Goal: Information Seeking & Learning: Learn about a topic

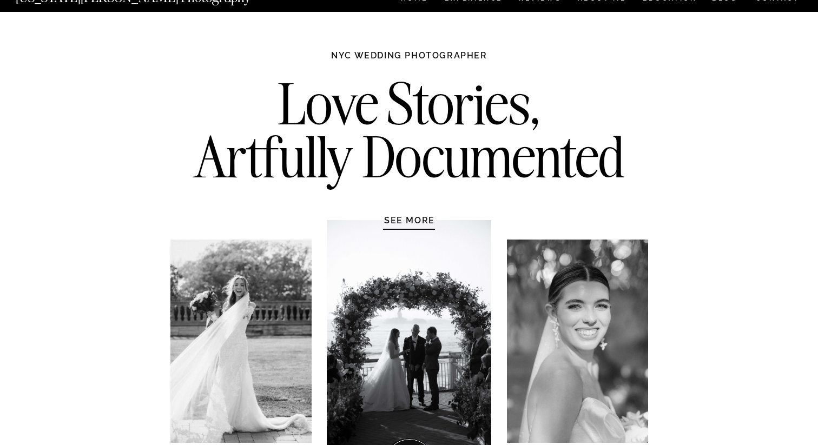
click at [400, 218] on h1 "SEE MORE" at bounding box center [409, 220] width 103 height 11
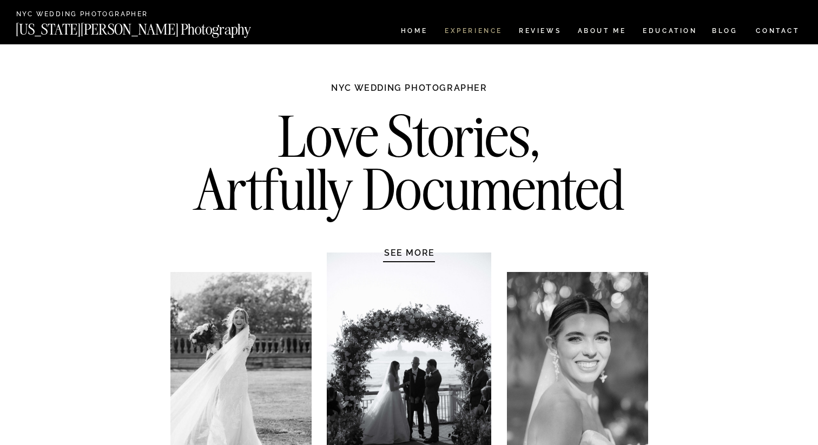
click at [471, 32] on nav "Experience" at bounding box center [472, 32] width 57 height 9
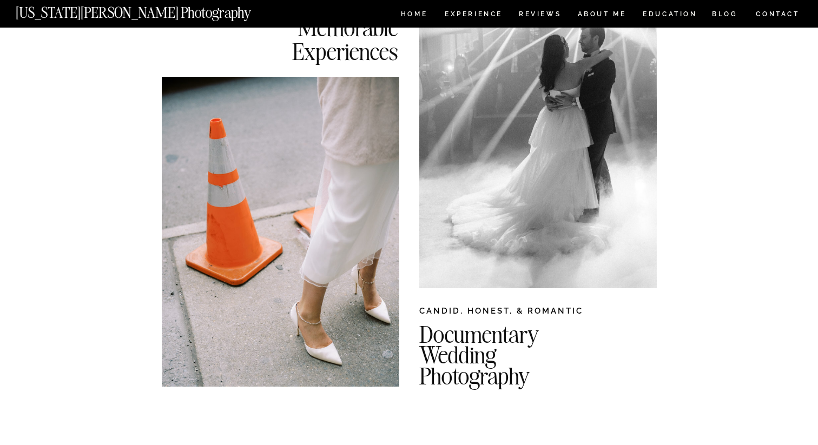
scroll to position [151, 0]
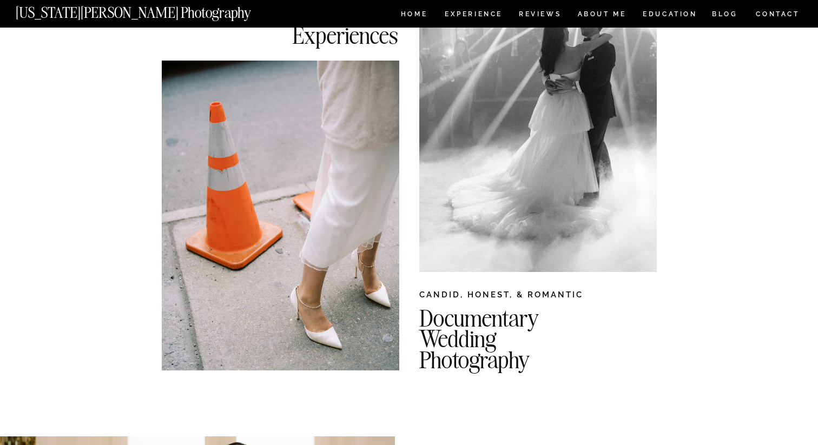
click at [454, 151] on div at bounding box center [537, 103] width 237 height 337
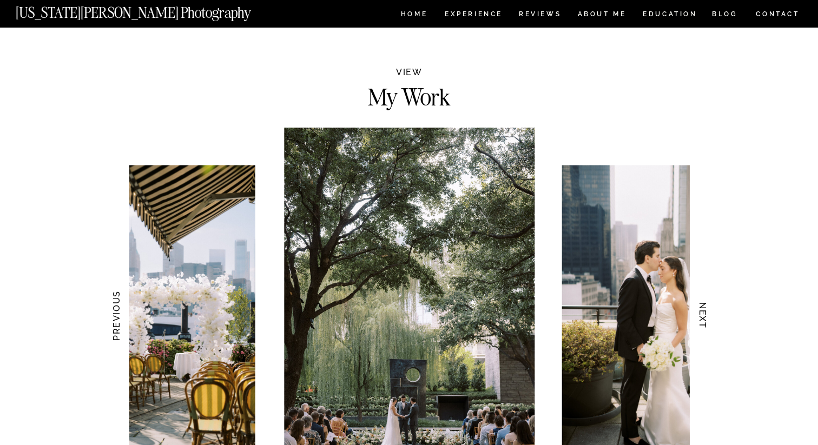
scroll to position [969, 0]
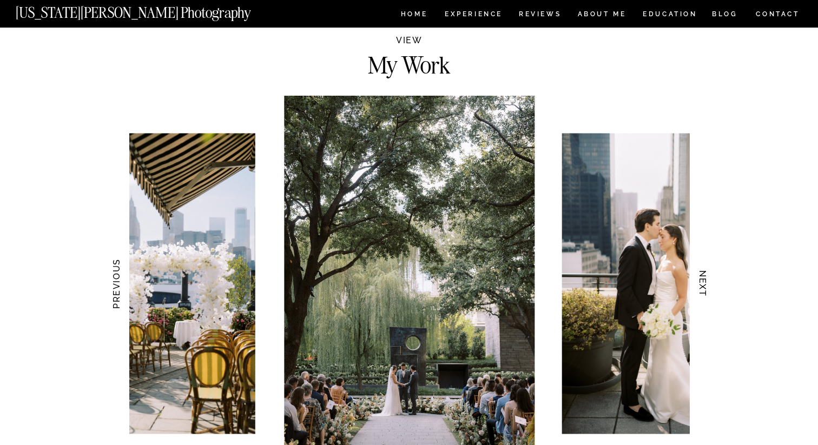
click at [443, 72] on h2 "My Work" at bounding box center [409, 62] width 160 height 19
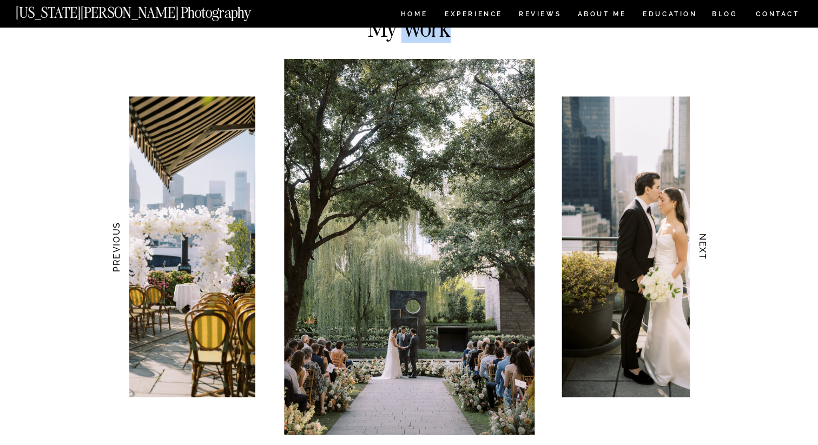
scroll to position [1022, 0]
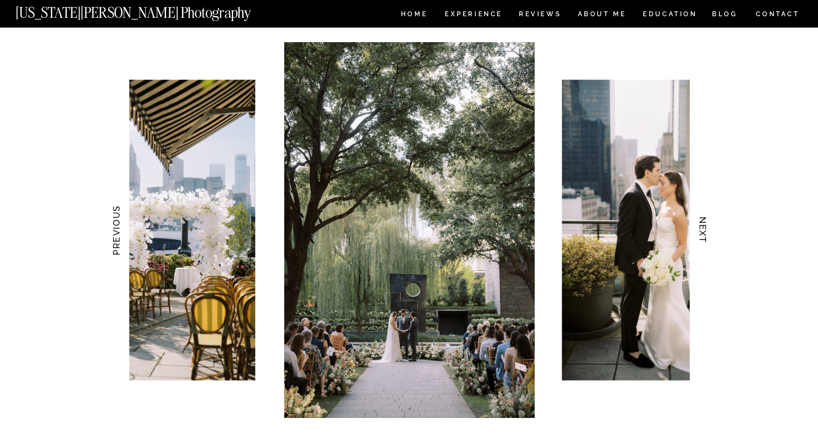
click at [699, 230] on h3 "NEXT" at bounding box center [702, 230] width 11 height 68
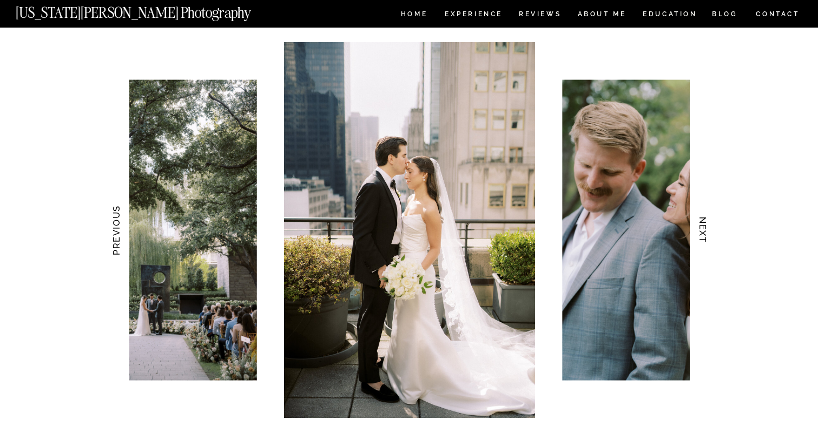
click at [480, 201] on img at bounding box center [409, 230] width 250 height 376
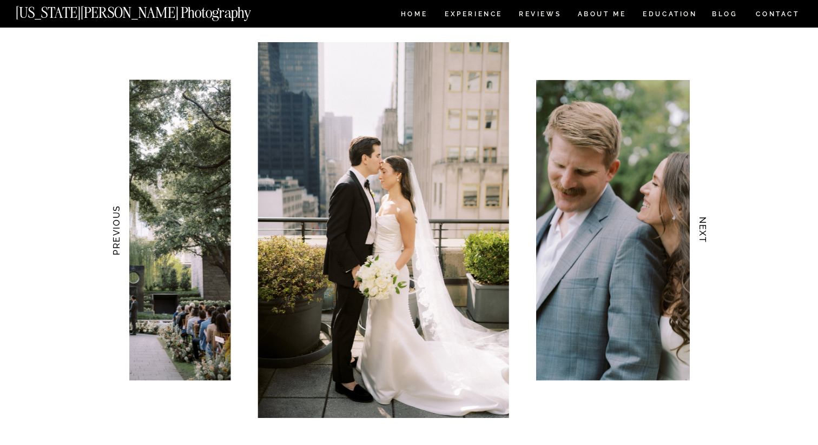
click at [436, 203] on img at bounding box center [383, 230] width 250 height 376
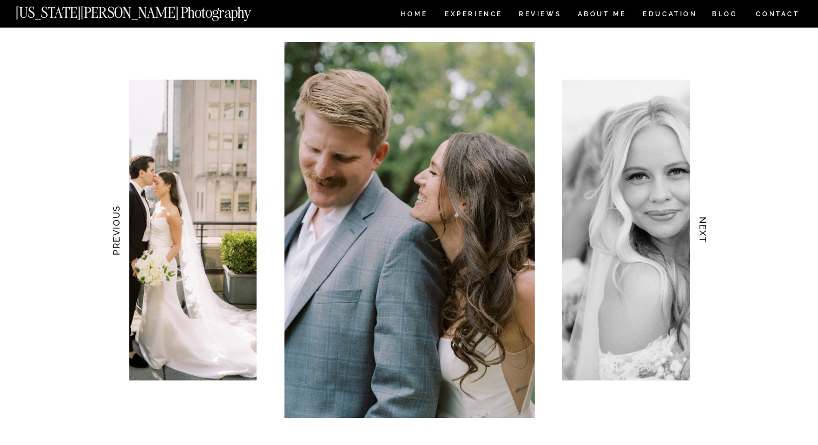
click at [476, 208] on img at bounding box center [409, 230] width 250 height 376
click at [344, 202] on img at bounding box center [409, 230] width 250 height 376
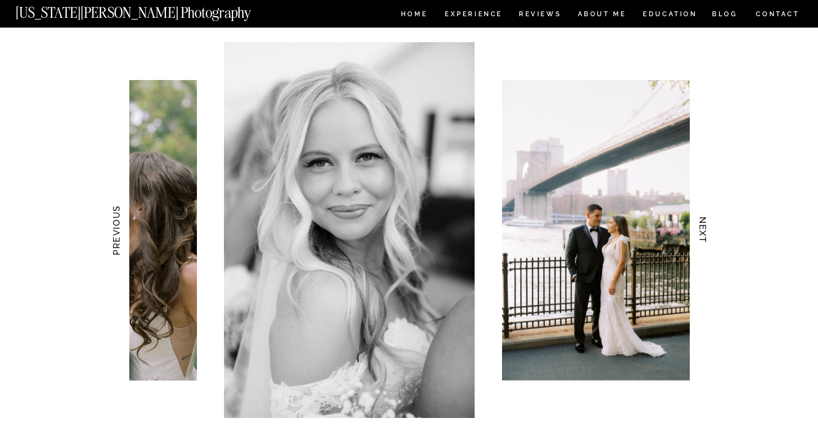
click at [319, 204] on img at bounding box center [349, 230] width 250 height 376
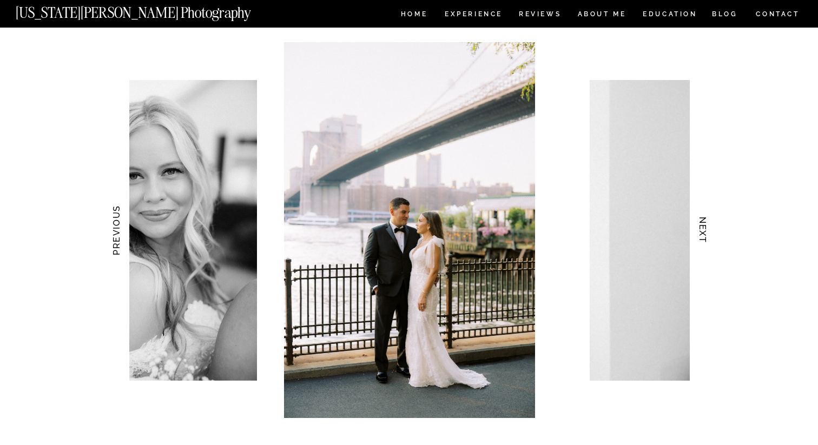
click at [291, 196] on img at bounding box center [409, 230] width 250 height 376
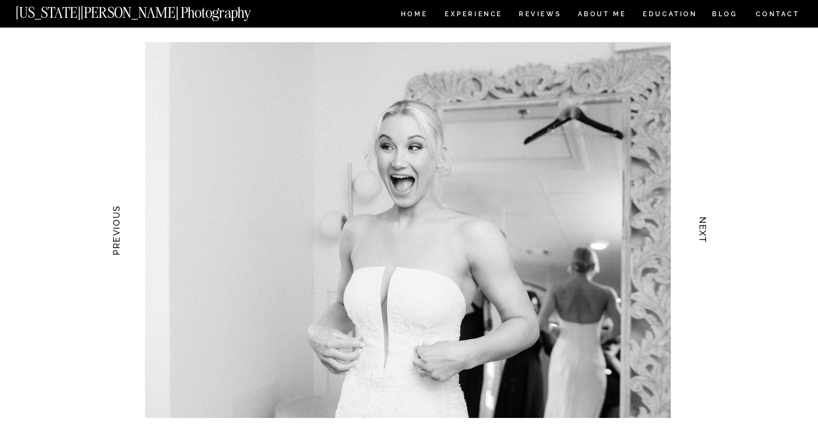
click at [276, 188] on img at bounding box center [408, 230] width 526 height 376
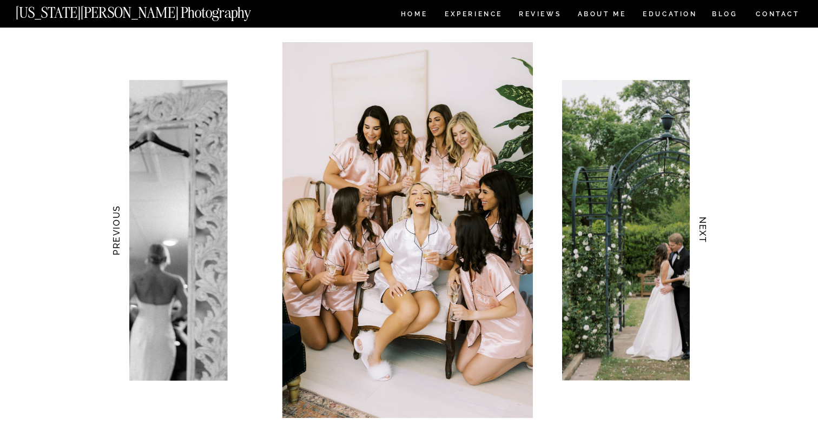
click at [293, 165] on img at bounding box center [407, 230] width 250 height 376
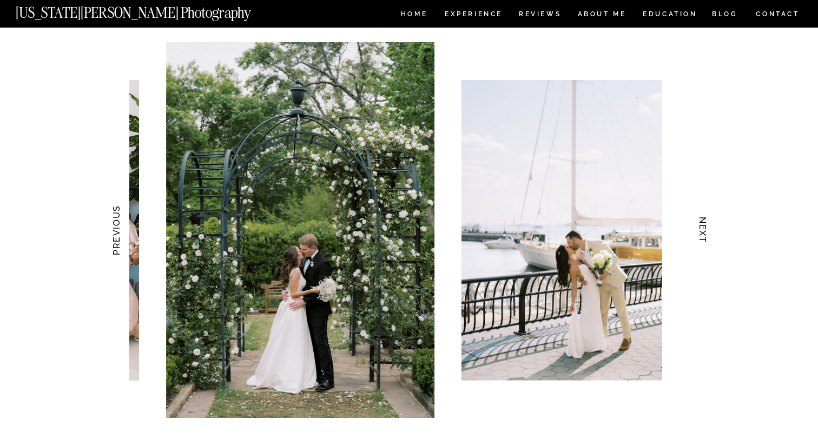
click at [247, 202] on img at bounding box center [300, 230] width 268 height 376
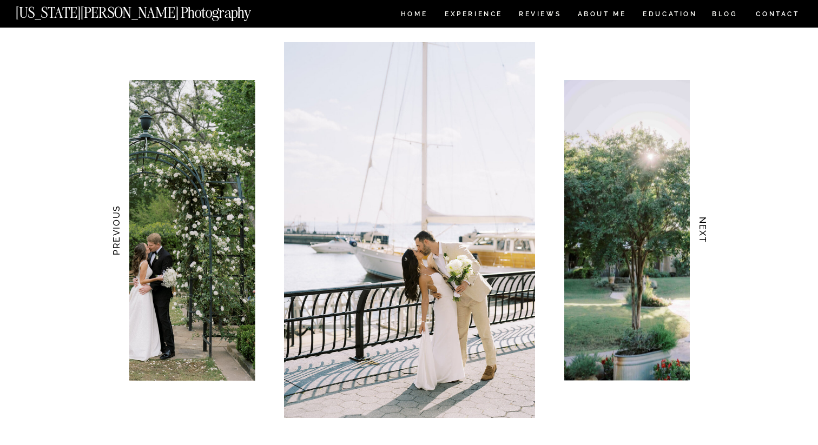
click at [313, 196] on img at bounding box center [409, 230] width 250 height 376
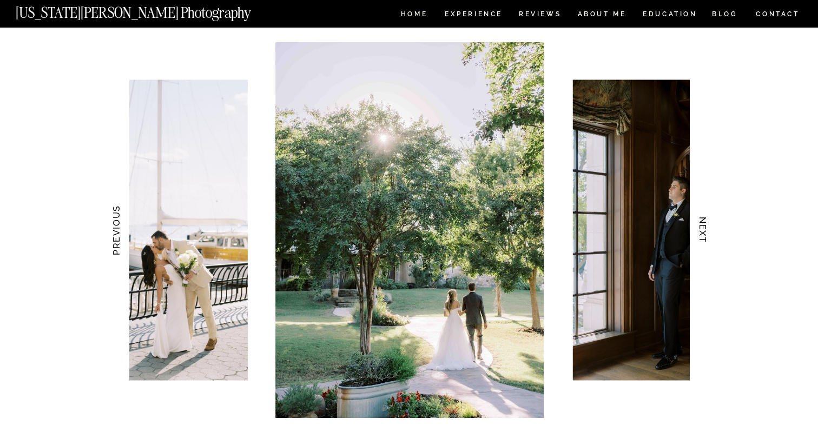
click at [347, 195] on img at bounding box center [409, 230] width 268 height 376
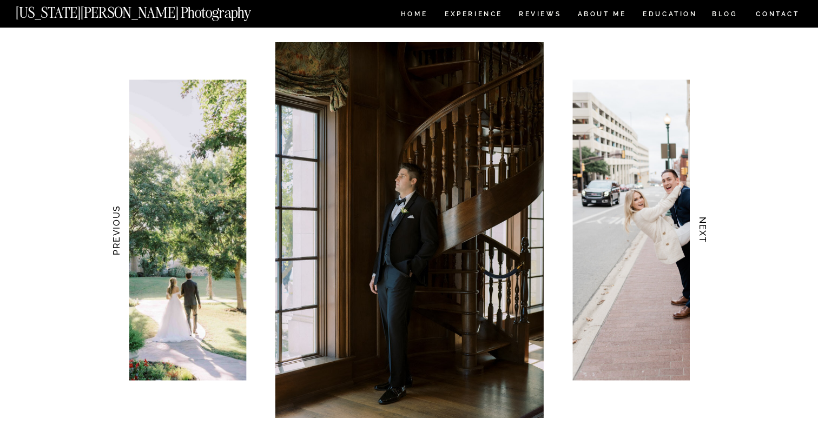
click at [573, 187] on img at bounding box center [680, 230] width 215 height 301
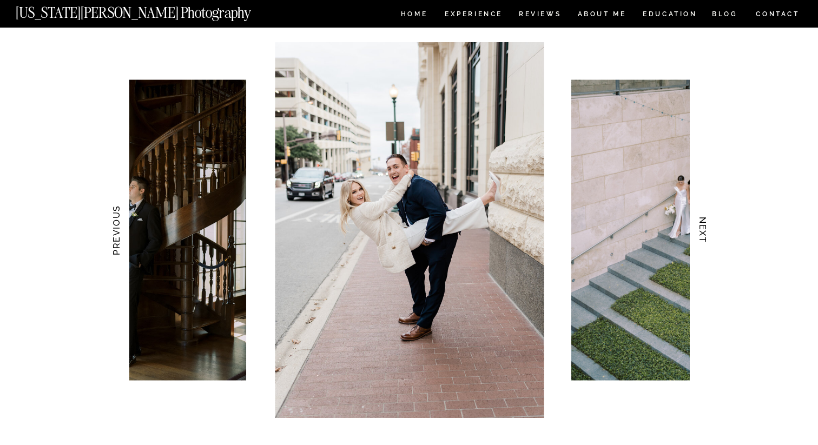
click at [571, 200] on img at bounding box center [671, 230] width 201 height 301
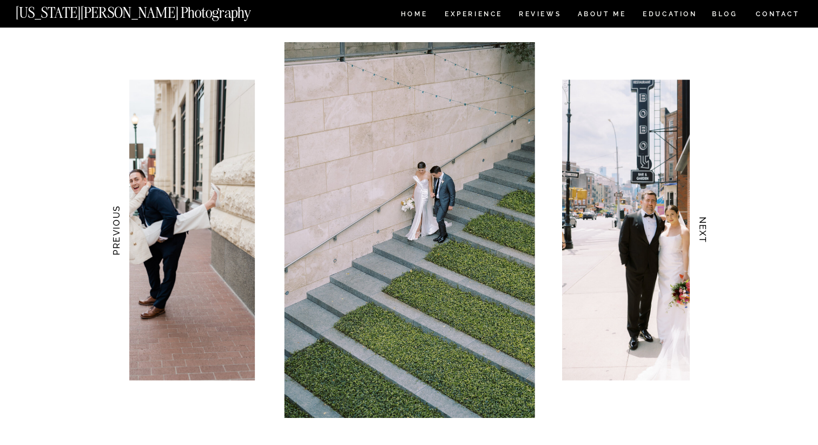
click at [300, 211] on div at bounding box center [409, 230] width 560 height 376
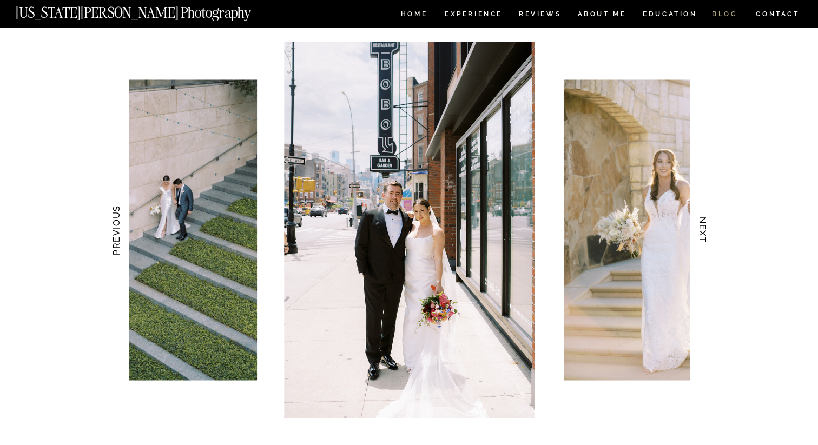
click at [722, 18] on nav "BLOG" at bounding box center [725, 15] width 26 height 9
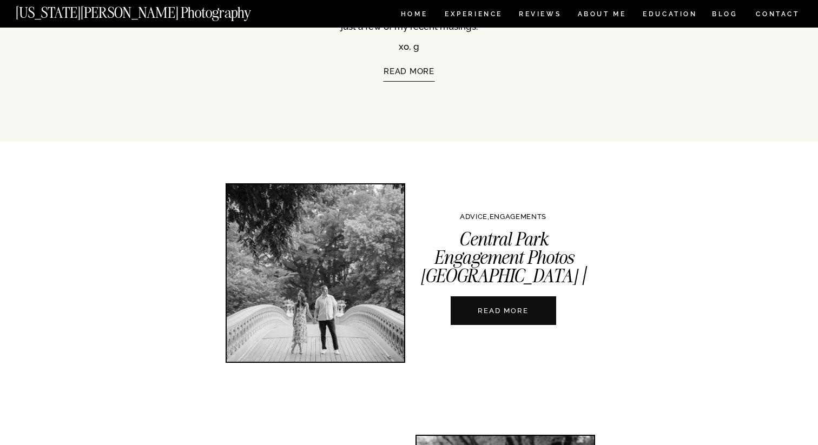
scroll to position [220, 0]
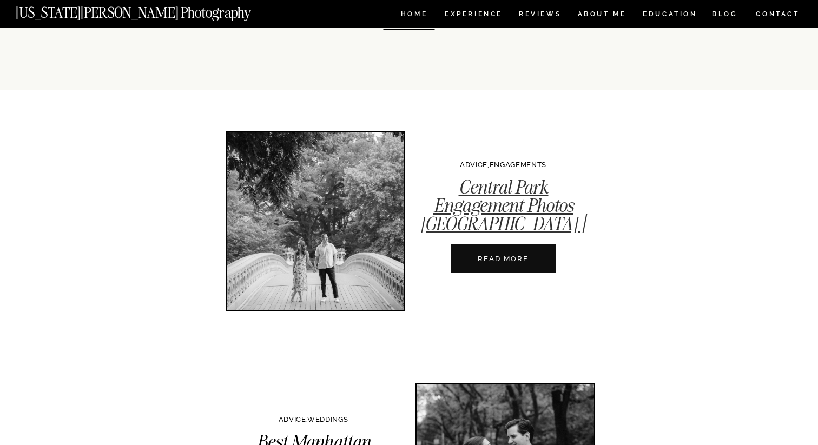
click at [481, 194] on link "Central Park Engagement Photos NYC | A Complete Guide" at bounding box center [503, 214] width 166 height 79
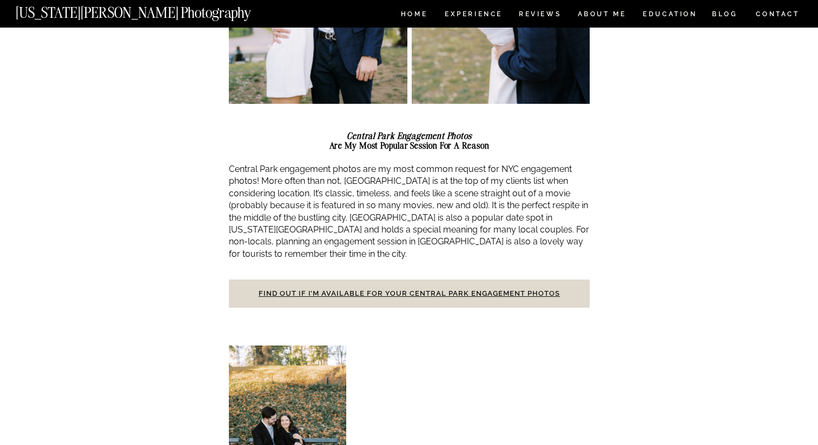
scroll to position [425, 0]
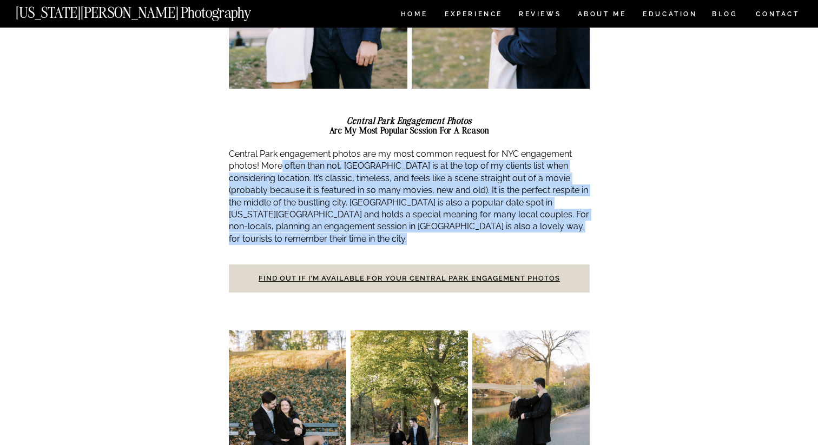
drag, startPoint x: 280, startPoint y: 167, endPoint x: 377, endPoint y: 231, distance: 116.2
click at [377, 232] on p "Central Park engagement photos are my most common request for NYC engagement ph…" at bounding box center [409, 196] width 361 height 97
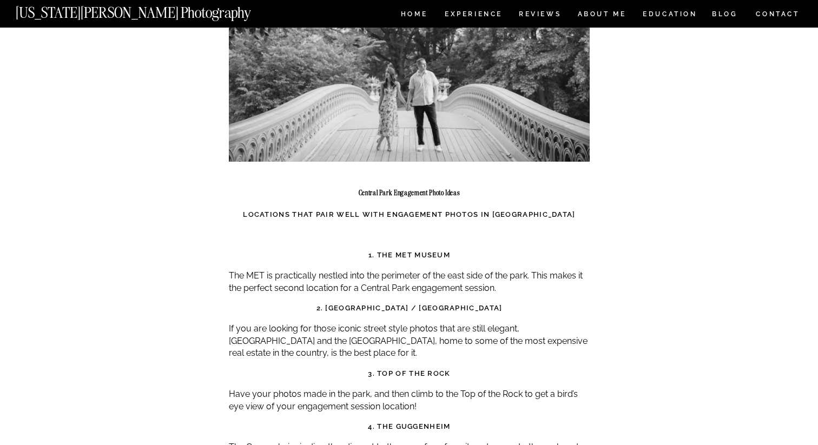
scroll to position [5101, 0]
